Goal: Information Seeking & Learning: Learn about a topic

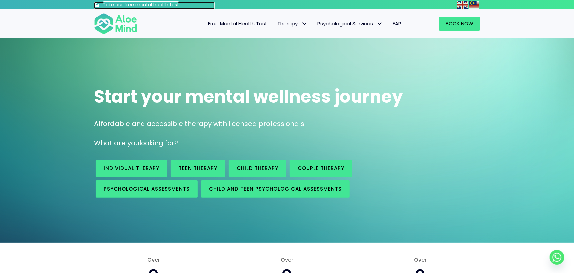
click at [142, 6] on h3 "Take our free mental health test" at bounding box center [159, 5] width 112 height 7
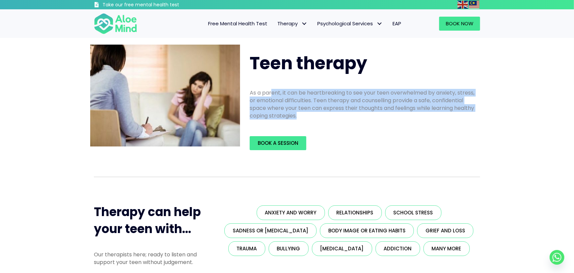
drag, startPoint x: 264, startPoint y: 135, endPoint x: 274, endPoint y: 94, distance: 41.7
click at [273, 94] on div "Teen therapy As a parent, it can be heartbreaking to see your teen overwhelmed …" at bounding box center [363, 101] width 240 height 113
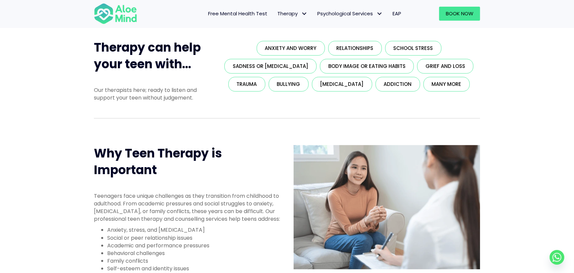
scroll to position [200, 0]
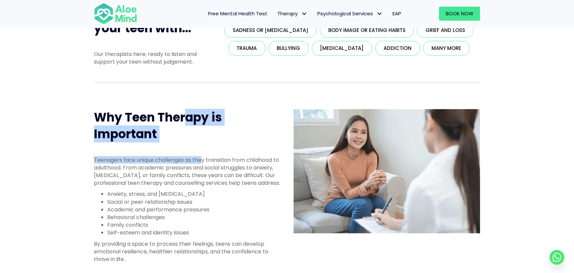
drag, startPoint x: 200, startPoint y: 155, endPoint x: 184, endPoint y: 121, distance: 37.9
click at [184, 121] on div "Why Teen Therapy is Important Teenagers face unique challenges as they transiti…" at bounding box center [187, 188] width 200 height 171
click at [184, 121] on span "Why Teen Therapy is Important" at bounding box center [158, 126] width 128 height 34
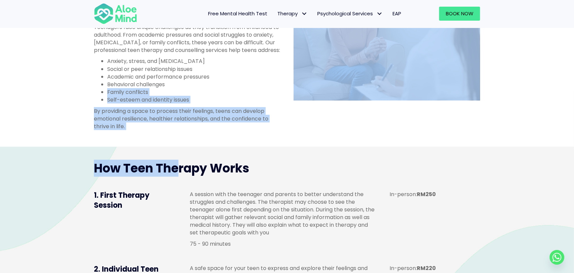
drag, startPoint x: 176, startPoint y: 157, endPoint x: 178, endPoint y: 92, distance: 64.3
click at [178, 92] on div "Teen therapy As a parent, it can be heartbreaking to see your teen overwhelmed …" at bounding box center [287, 201] width 574 height 994
click at [178, 88] on li "Behavioral challenges" at bounding box center [193, 85] width 173 height 8
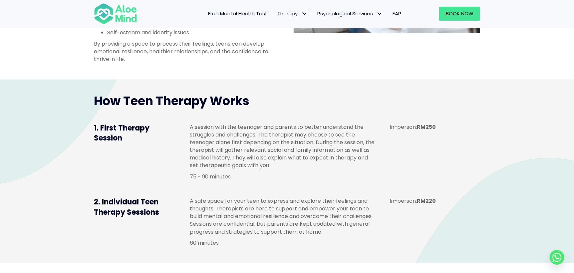
scroll to position [466, 0]
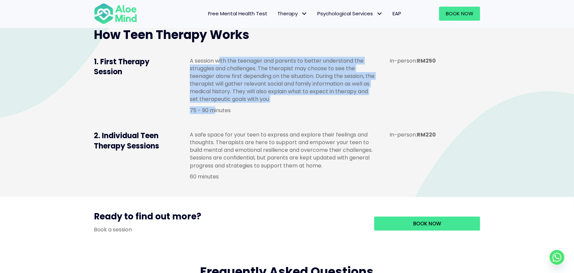
drag, startPoint x: 216, startPoint y: 114, endPoint x: 221, endPoint y: 68, distance: 46.2
click at [221, 68] on div "A session with the teenager and parents to better understand the struggles and …" at bounding box center [283, 85] width 187 height 57
click at [221, 68] on p "A session with the teenager and parents to better understand the struggles and …" at bounding box center [283, 80] width 187 height 46
drag, startPoint x: 211, startPoint y: 66, endPoint x: 220, endPoint y: 120, distance: 55.0
click at [214, 113] on div "A session with the teenager and parents to better understand the struggles and …" at bounding box center [283, 85] width 187 height 57
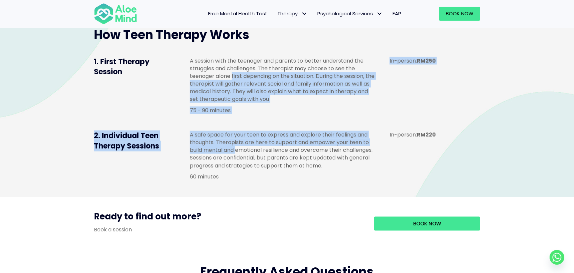
drag, startPoint x: 237, startPoint y: 158, endPoint x: 232, endPoint y: 83, distance: 75.8
click at [232, 83] on div "How Teen Therapy Works 1. First Therapy Session A session with the teenager and…" at bounding box center [287, 105] width 400 height 171
click at [232, 83] on p "A session with the teenager and parents to better understand the struggles and …" at bounding box center [283, 80] width 187 height 46
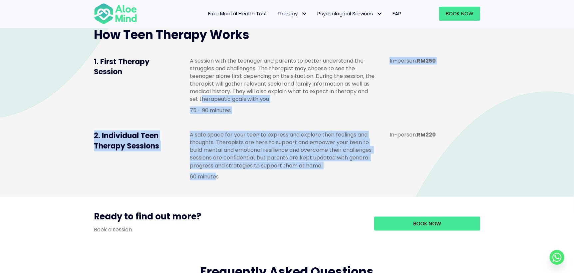
drag, startPoint x: 215, startPoint y: 177, endPoint x: 214, endPoint y: 107, distance: 70.3
click at [214, 107] on div "How Teen Therapy Works 1. First Therapy Session A session with the teenager and…" at bounding box center [287, 105] width 400 height 171
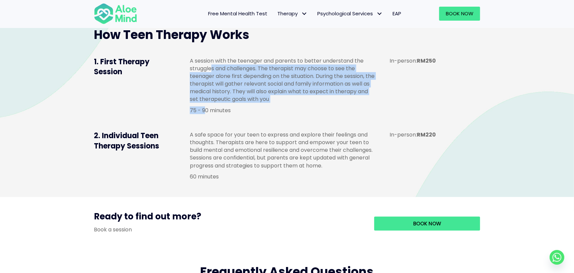
drag, startPoint x: 212, startPoint y: 80, endPoint x: 206, endPoint y: 117, distance: 37.5
click at [206, 114] on div "A session with the teenager and parents to better understand the struggles and …" at bounding box center [283, 85] width 187 height 57
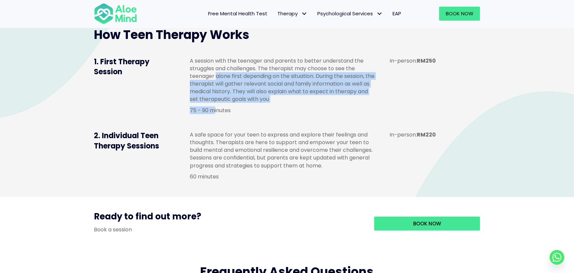
drag, startPoint x: 214, startPoint y: 126, endPoint x: 216, endPoint y: 82, distance: 44.0
click at [216, 82] on div "A session with the teenager and parents to better understand the struggles and …" at bounding box center [283, 87] width 200 height 74
click at [216, 82] on p "A session with the teenager and parents to better understand the struggles and …" at bounding box center [283, 80] width 187 height 46
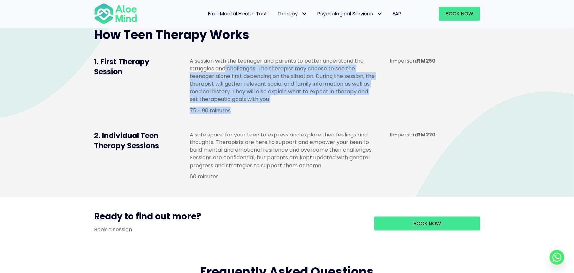
drag, startPoint x: 227, startPoint y: 84, endPoint x: 226, endPoint y: 80, distance: 4.8
click at [226, 80] on div "A session with the teenager and parents to better understand the struggles and …" at bounding box center [283, 85] width 187 height 57
click at [226, 80] on p "A session with the teenager and parents to better understand the struggles and …" at bounding box center [283, 80] width 187 height 46
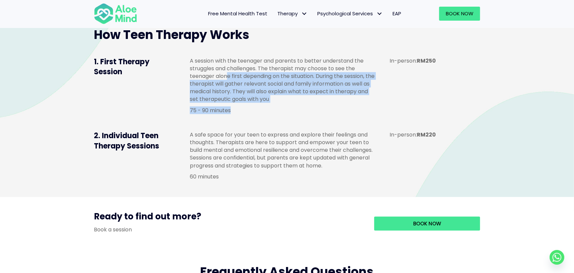
drag, startPoint x: 231, startPoint y: 119, endPoint x: 226, endPoint y: 80, distance: 39.3
click at [226, 81] on div "A session with the teenager and parents to better understand the struggles and …" at bounding box center [283, 85] width 187 height 57
click at [226, 80] on p "A session with the teenager and parents to better understand the struggles and …" at bounding box center [283, 80] width 187 height 46
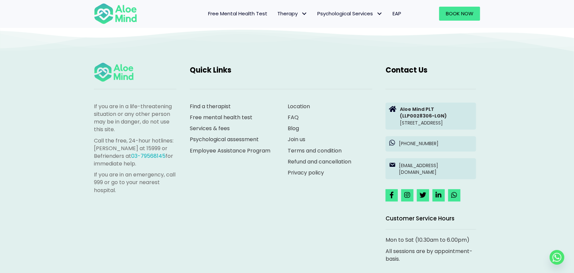
scroll to position [1062, 0]
